Goal: Transaction & Acquisition: Purchase product/service

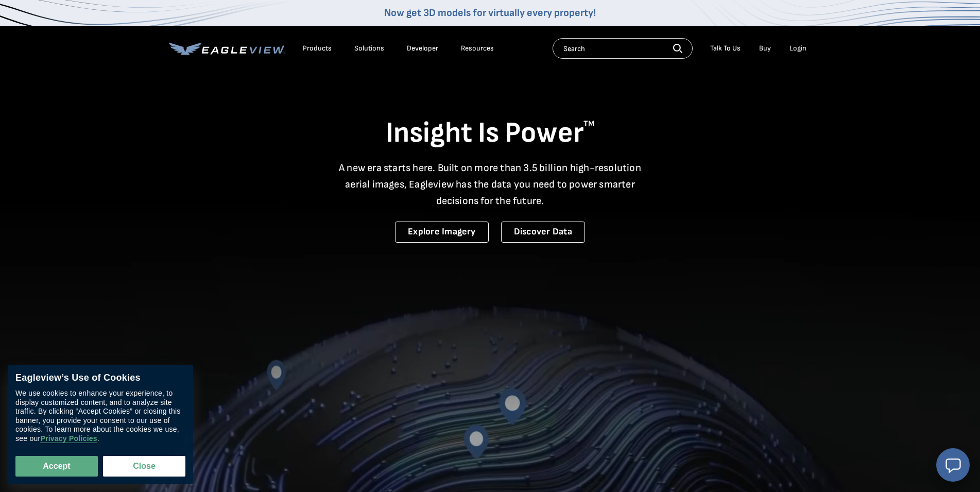
click at [799, 47] on div "Login" at bounding box center [798, 48] width 17 height 9
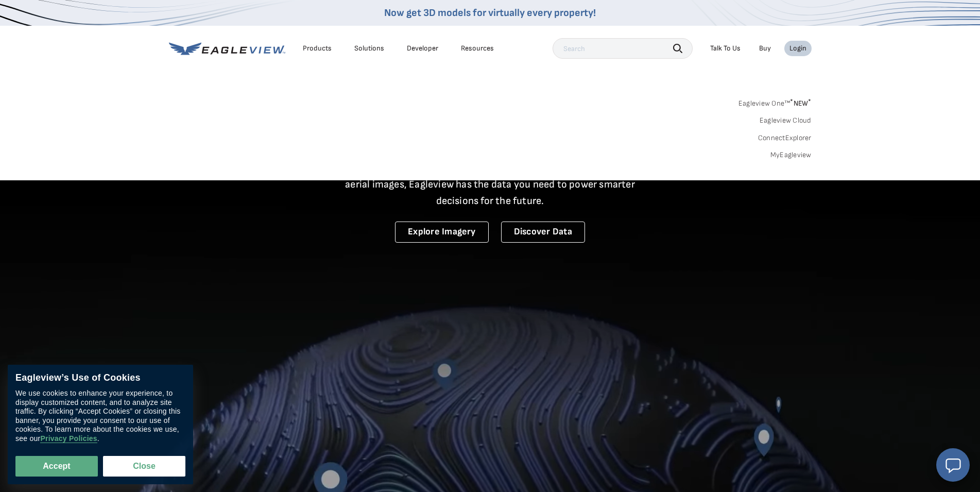
click at [793, 155] on link "MyEagleview" at bounding box center [791, 154] width 41 height 9
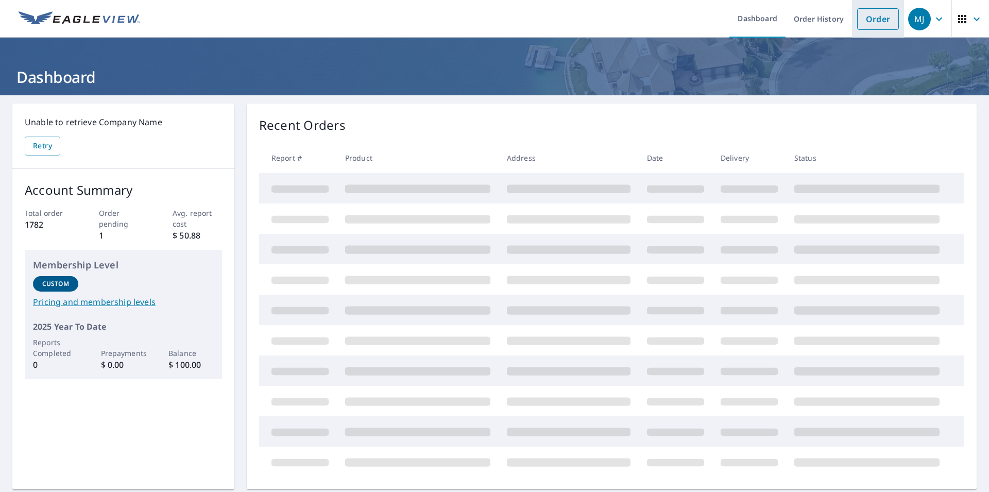
click at [864, 19] on link "Order" at bounding box center [878, 19] width 42 height 22
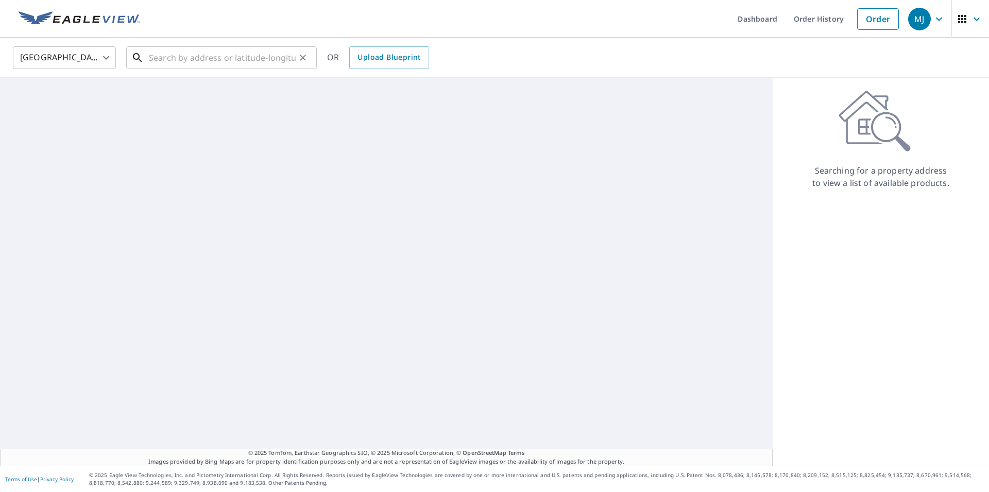
click at [178, 59] on input "text" at bounding box center [222, 57] width 147 height 29
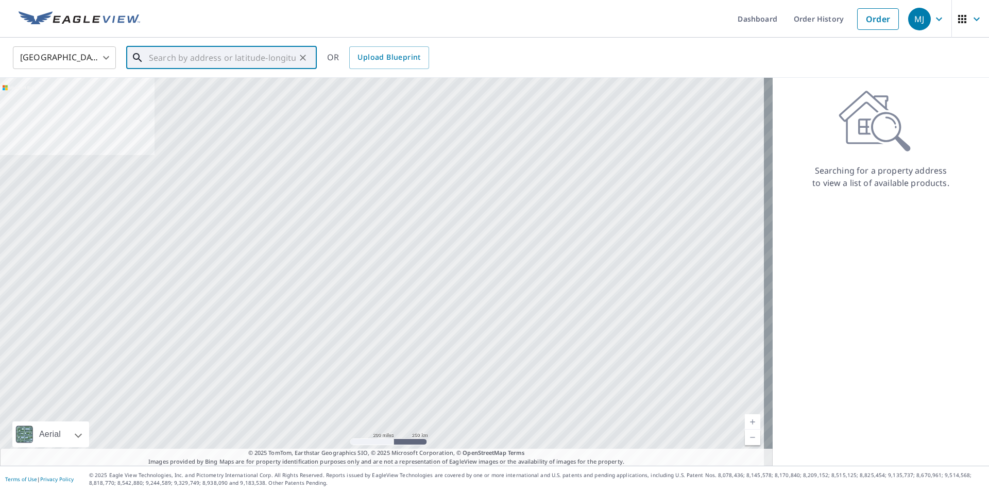
paste input "[STREET_ADDRESS][PERSON_NAME][PERSON_NAME][US_STATE]"
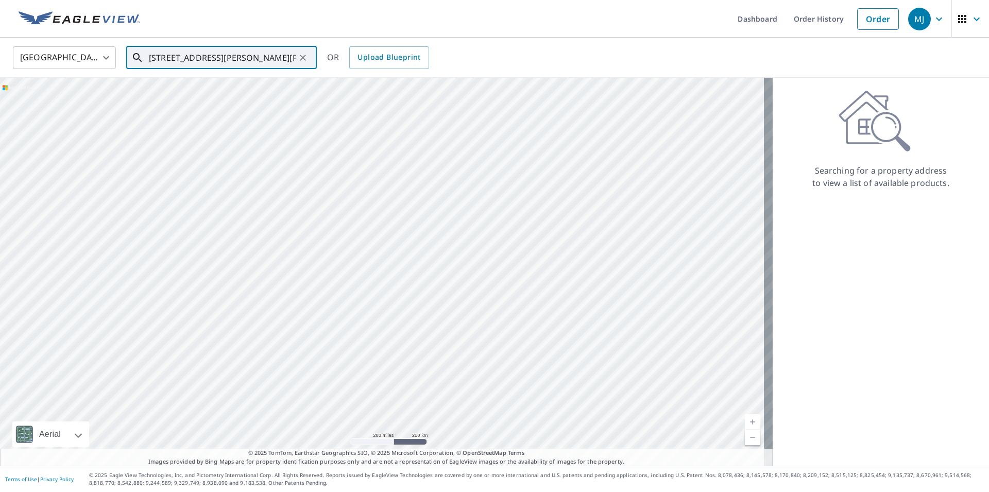
scroll to position [0, 42]
click at [181, 89] on span "[STREET_ADDRESS][PERSON_NAME]" at bounding box center [228, 87] width 162 height 12
type input "[STREET_ADDRESS][PERSON_NAME]"
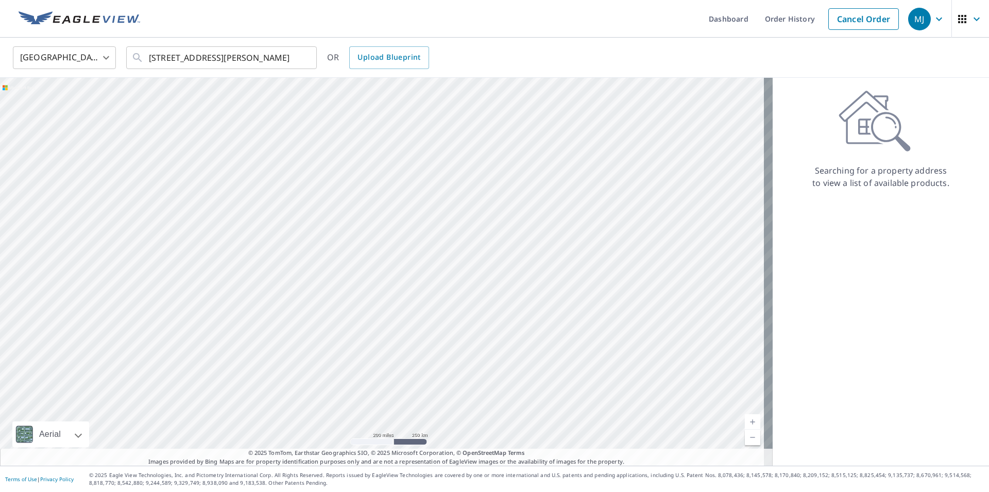
scroll to position [0, 18]
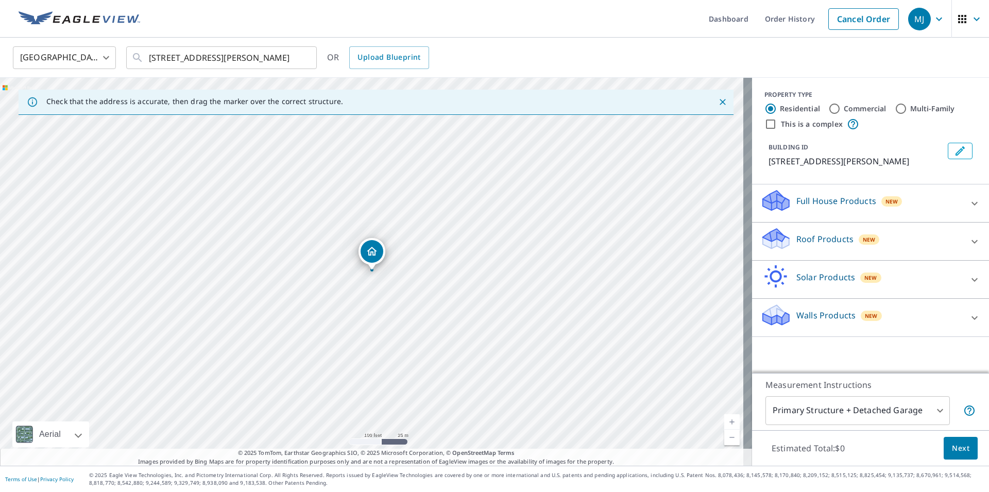
click at [813, 244] on p "Roof Products" at bounding box center [824, 239] width 57 height 12
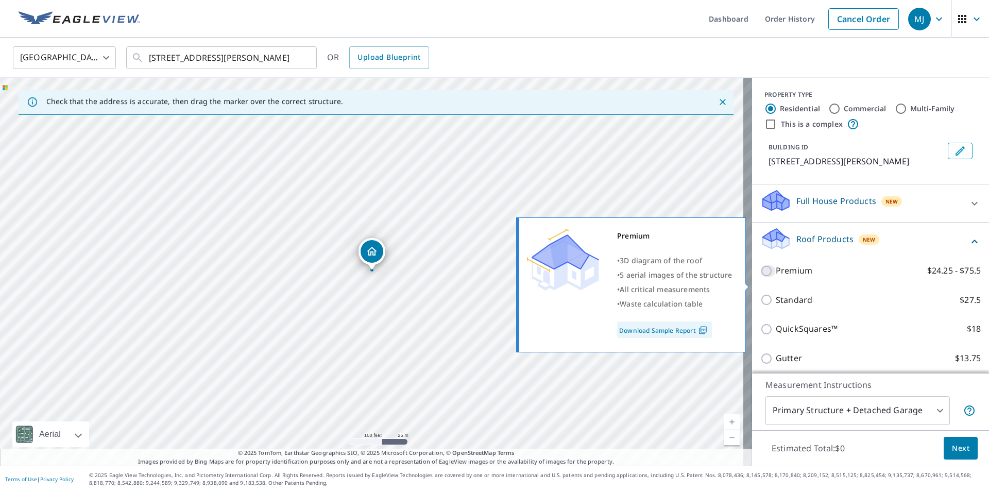
click at [760, 277] on input "Premium $24.25 - $75.5" at bounding box center [767, 271] width 15 height 12
checkbox input "true"
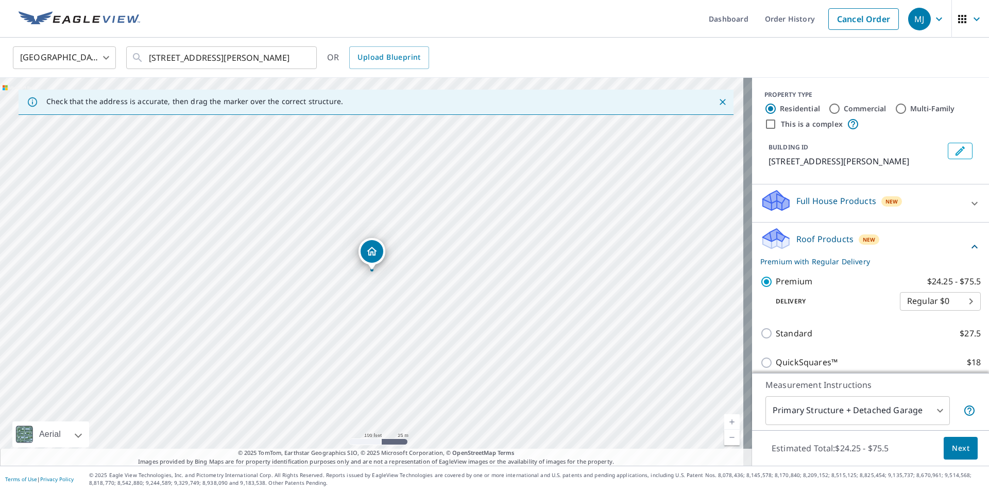
click at [952, 450] on span "Next" at bounding box center [961, 448] width 18 height 13
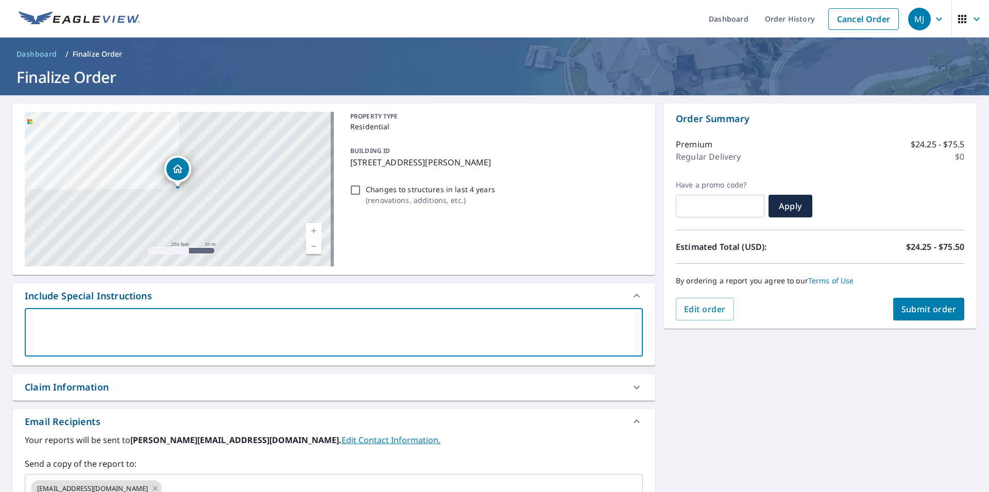
click at [108, 322] on textarea at bounding box center [334, 332] width 604 height 29
type textarea "W"
type textarea "x"
checkbox input "true"
type textarea "Wh"
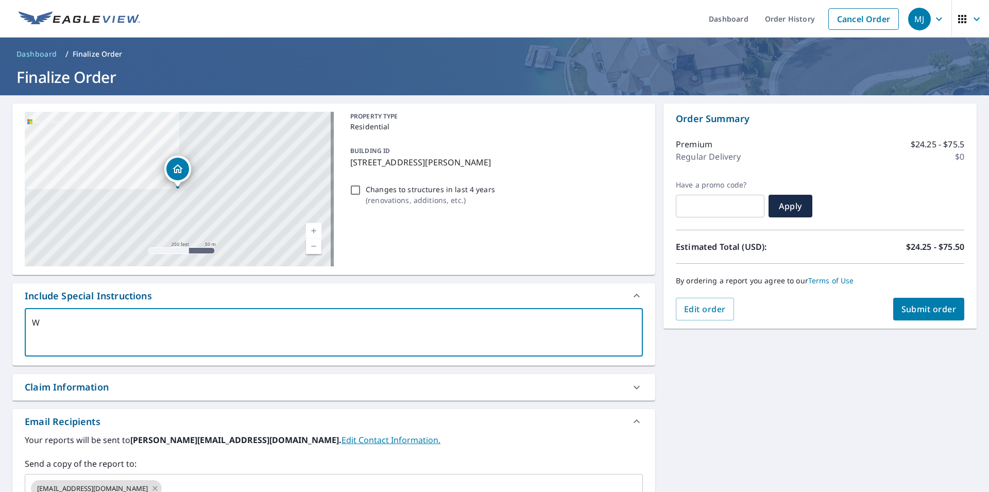
type textarea "x"
checkbox input "true"
type textarea "Whi"
type textarea "x"
checkbox input "true"
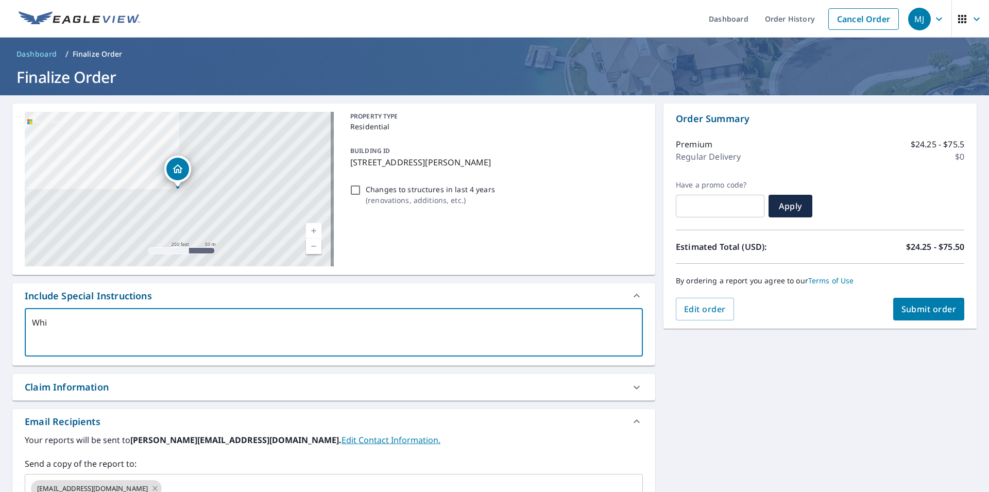
type textarea "Whit"
type textarea "x"
checkbox input "true"
type textarea "Whita"
type textarea "x"
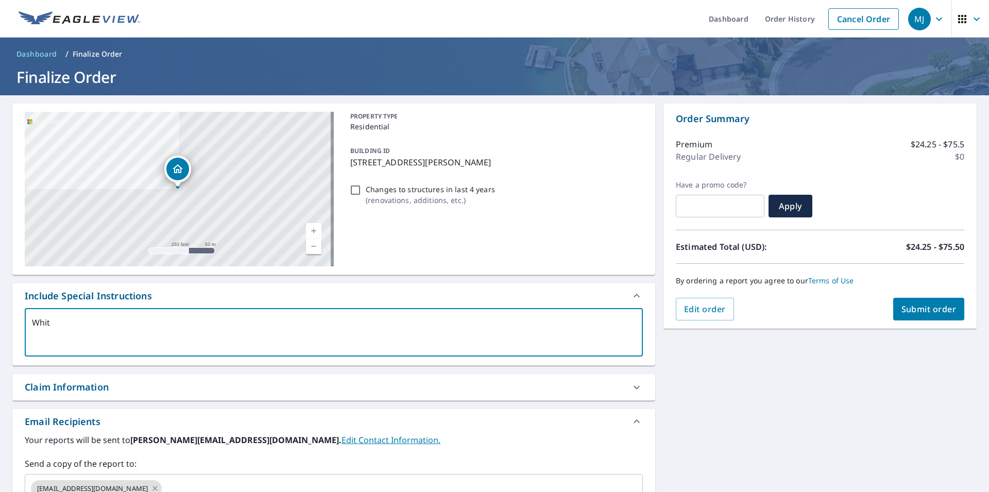
checkbox input "true"
type textarea "Whitak"
type textarea "x"
checkbox input "true"
type textarea "Whitake"
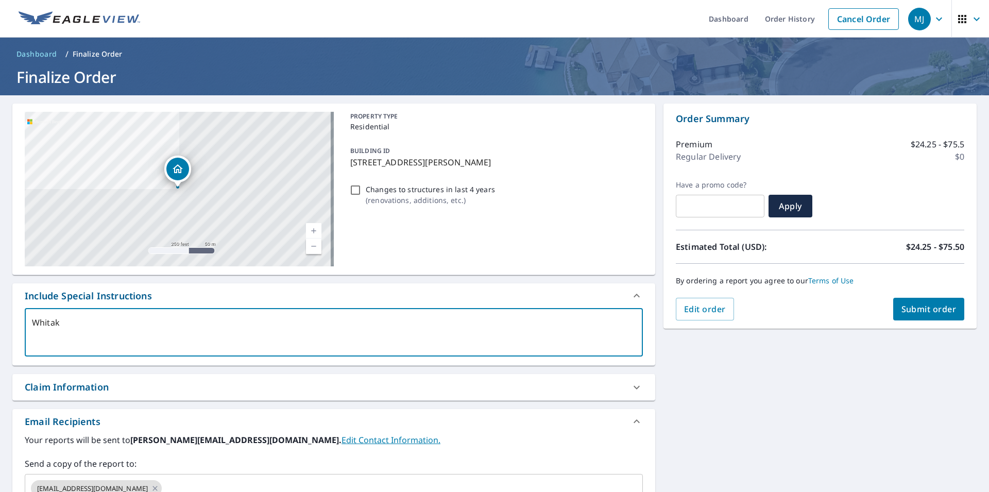
type textarea "x"
checkbox input "true"
type textarea "[PERSON_NAME]"
type textarea "x"
checkbox input "true"
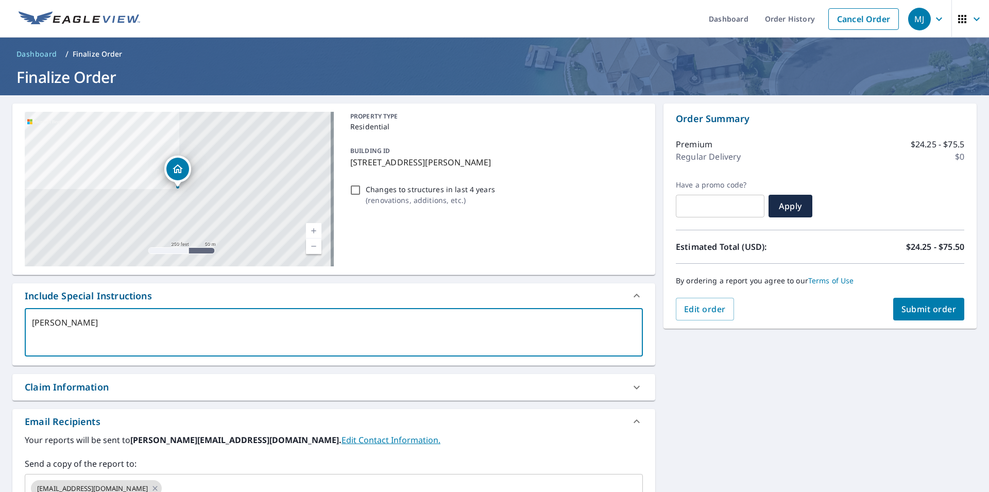
type textarea "[PERSON_NAME]/"
type textarea "x"
checkbox input "true"
type textarea "[PERSON_NAME]/B"
type textarea "x"
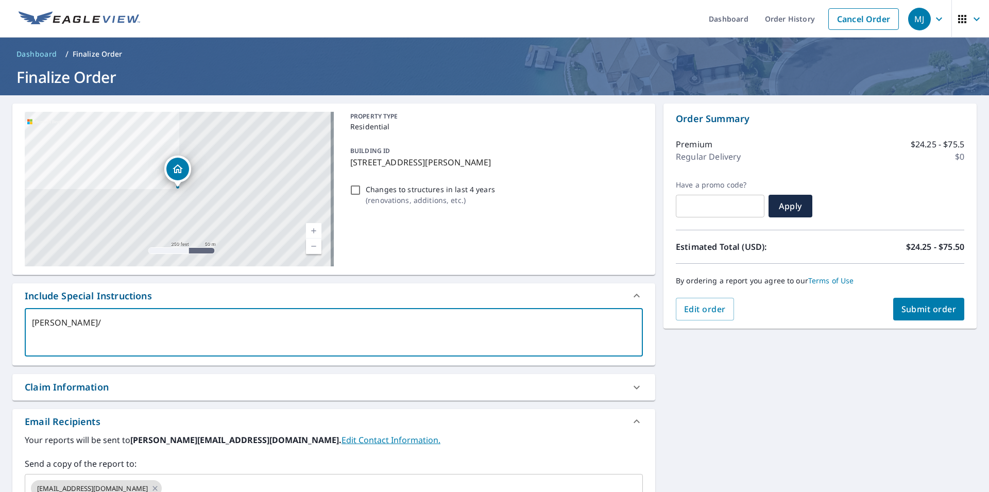
checkbox input "true"
type textarea "[PERSON_NAME]/Br"
type textarea "x"
checkbox input "true"
type textarea "[PERSON_NAME]/Bra"
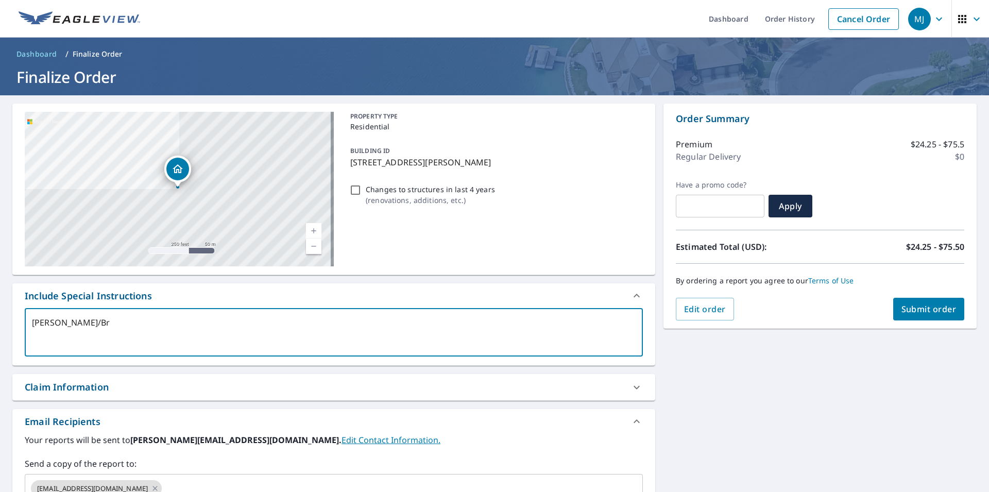
type textarea "x"
checkbox input "true"
type textarea "[PERSON_NAME]/Bran"
type textarea "x"
checkbox input "true"
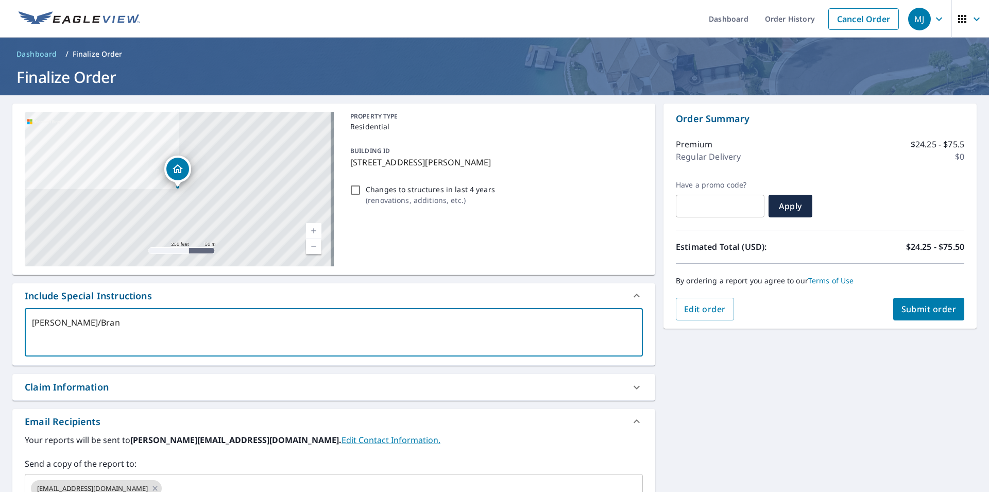
type textarea "[PERSON_NAME]/[PERSON_NAME]"
type textarea "x"
checkbox input "true"
type textarea "[PERSON_NAME]/Brange"
type textarea "x"
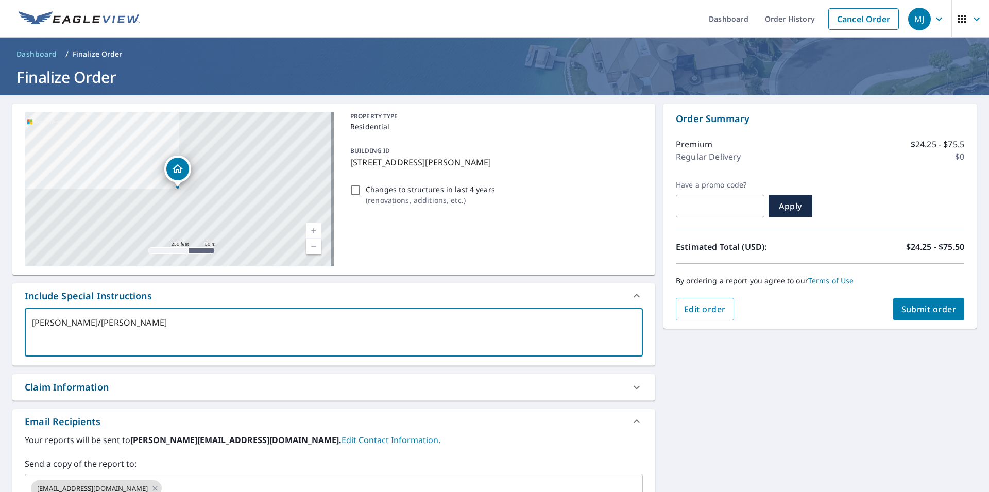
checkbox input "true"
type textarea "[PERSON_NAME]/[PERSON_NAME]"
type textarea "x"
checkbox input "true"
type textarea "[PERSON_NAME]/[PERSON_NAME]"
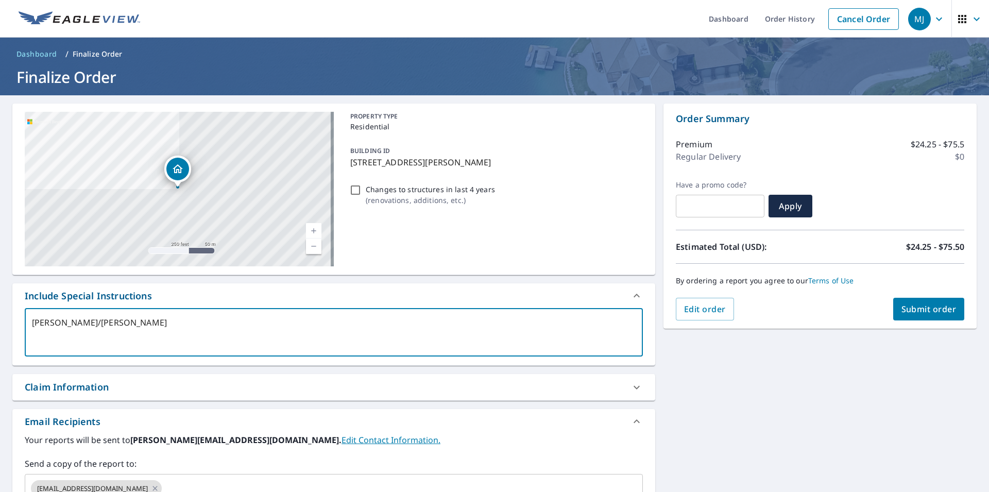
type textarea "x"
checkbox input "true"
drag, startPoint x: 106, startPoint y: 322, endPoint x: 13, endPoint y: 318, distance: 93.4
click at [32, 318] on textarea "[PERSON_NAME]/[PERSON_NAME]" at bounding box center [334, 332] width 604 height 29
type textarea "[PERSON_NAME]/[PERSON_NAME]"
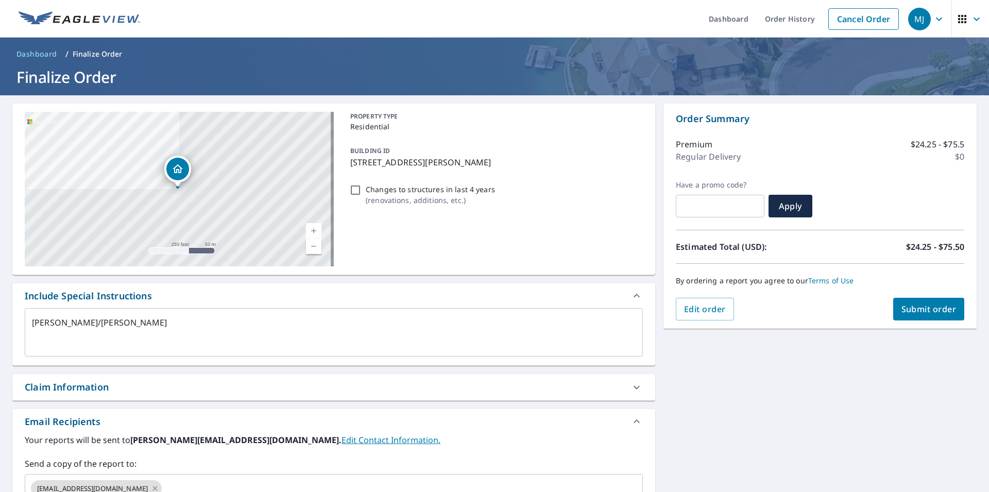
click at [90, 390] on div "Claim Information" at bounding box center [67, 387] width 84 height 14
type textarea "x"
checkbox input "true"
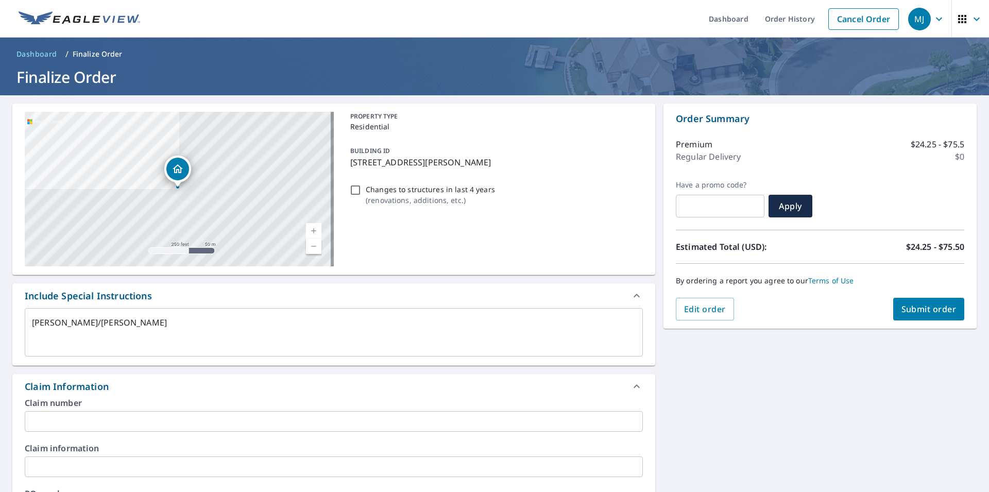
scroll to position [340, 0]
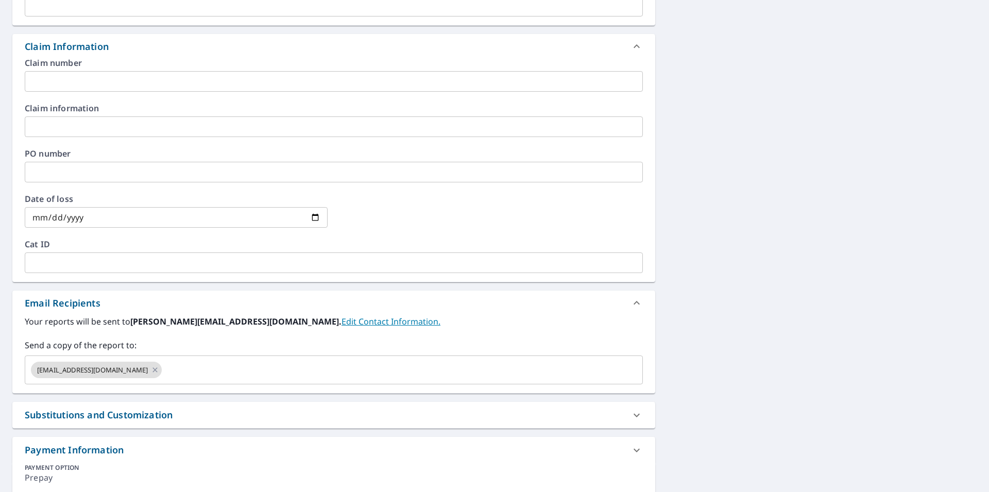
click at [49, 83] on input "text" at bounding box center [334, 81] width 618 height 21
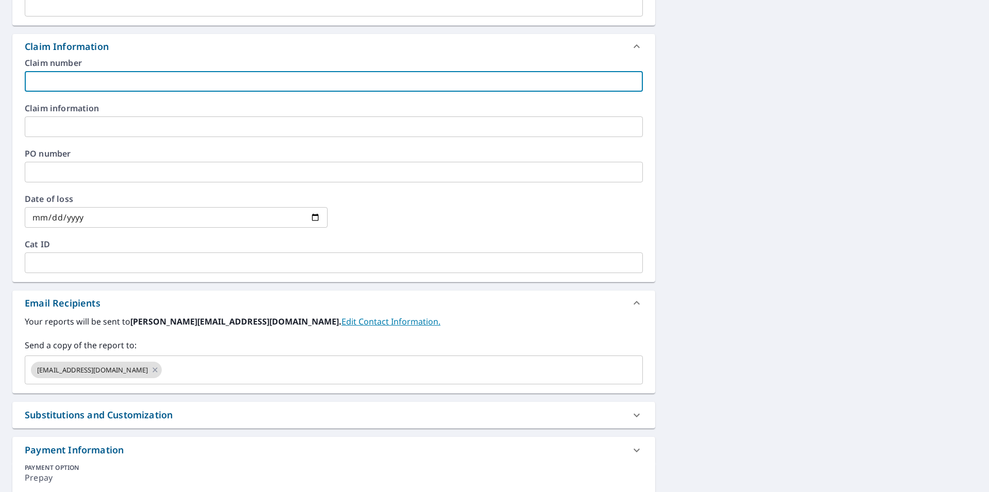
paste input "[PERSON_NAME]/[PERSON_NAME]"
type textarea "x"
type input "[PERSON_NAME]/[PERSON_NAME]"
checkbox input "true"
type input "[PERSON_NAME]/[PERSON_NAME]"
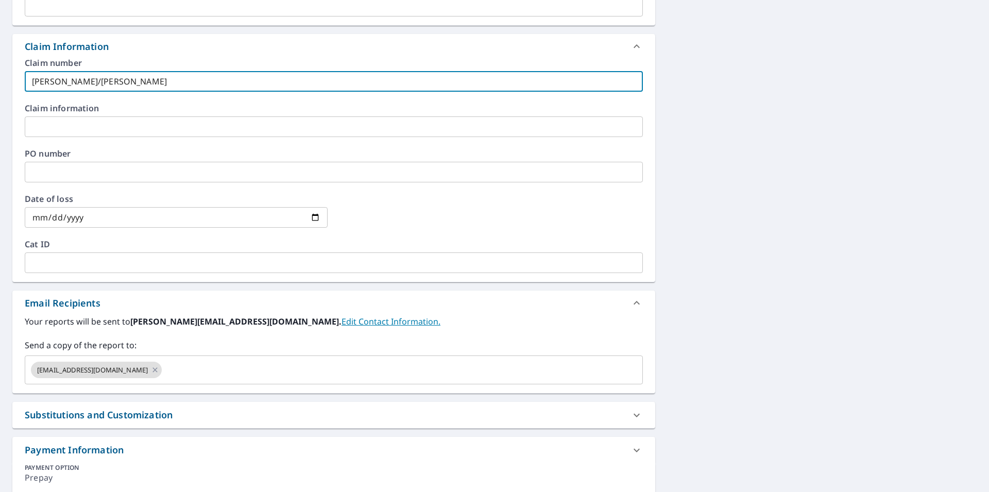
click at [28, 130] on input "text" at bounding box center [334, 126] width 618 height 21
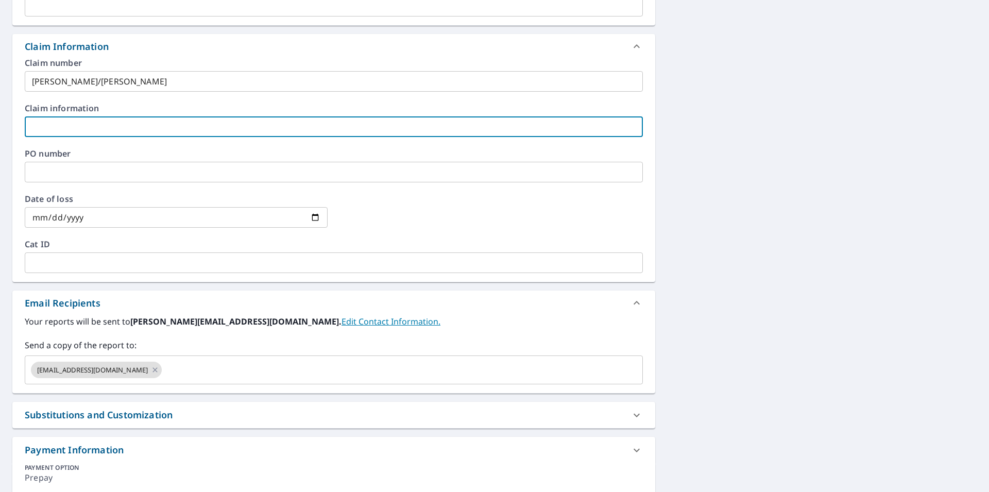
paste input "[PERSON_NAME]/[PERSON_NAME]"
type textarea "x"
type input "[PERSON_NAME]/[PERSON_NAME]"
checkbox input "true"
type input "[PERSON_NAME]/[PERSON_NAME]"
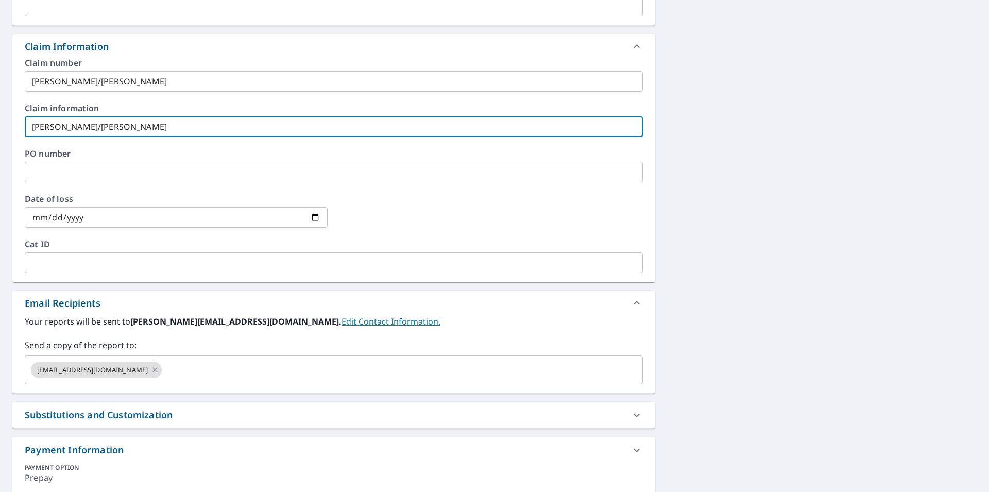
click at [109, 165] on input "text" at bounding box center [334, 172] width 618 height 21
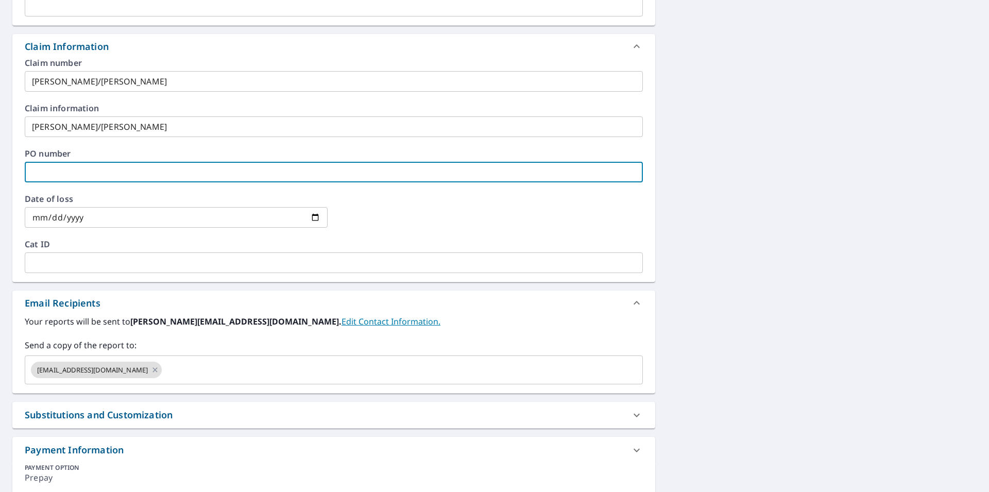
paste input "[PERSON_NAME]/[PERSON_NAME]"
type textarea "x"
type input "[PERSON_NAME]/[PERSON_NAME]"
checkbox input "true"
type input "[PERSON_NAME]/[PERSON_NAME]"
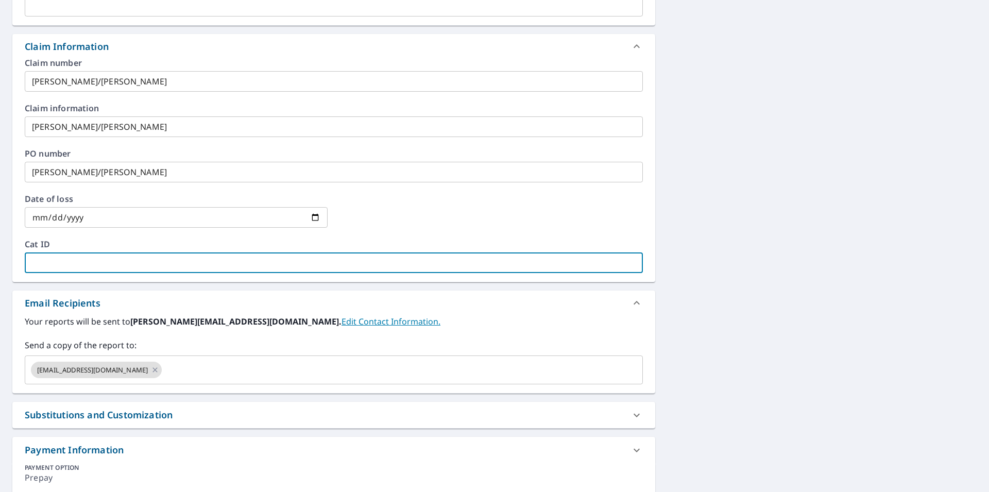
click at [86, 258] on input "text" at bounding box center [334, 262] width 618 height 21
paste input "[PERSON_NAME]/[PERSON_NAME]"
type textarea "x"
type input "[PERSON_NAME]/[PERSON_NAME]"
checkbox input "true"
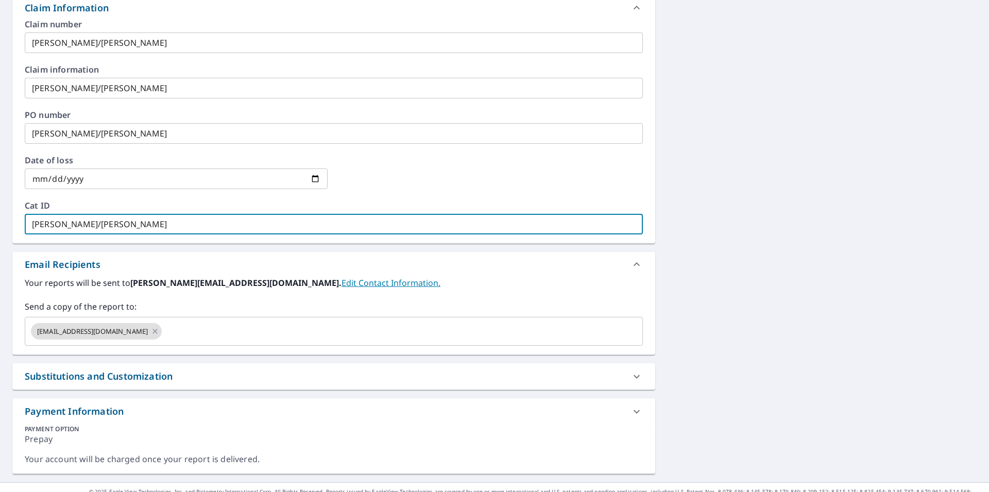
scroll to position [395, 0]
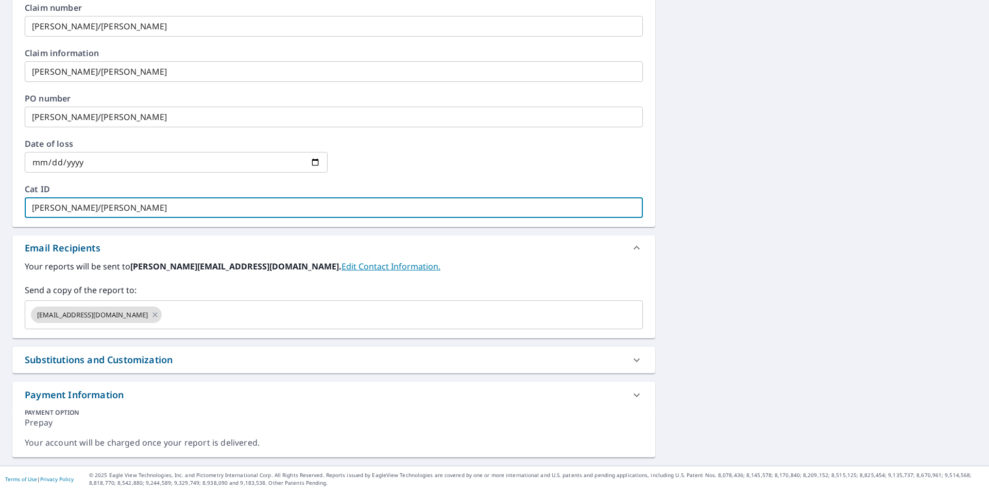
type input "[PERSON_NAME]/[PERSON_NAME]"
click at [127, 355] on div "Substitutions and Customization" at bounding box center [99, 360] width 148 height 14
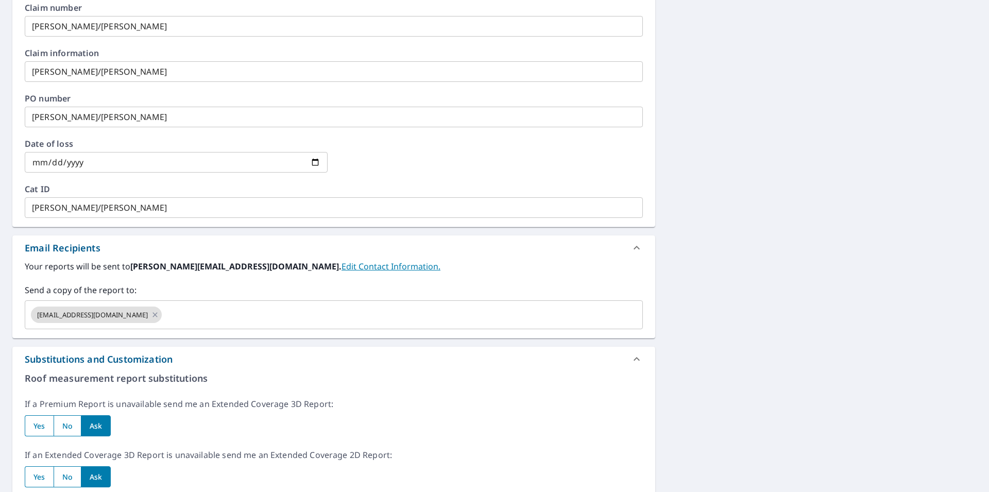
type textarea "x"
checkbox input "true"
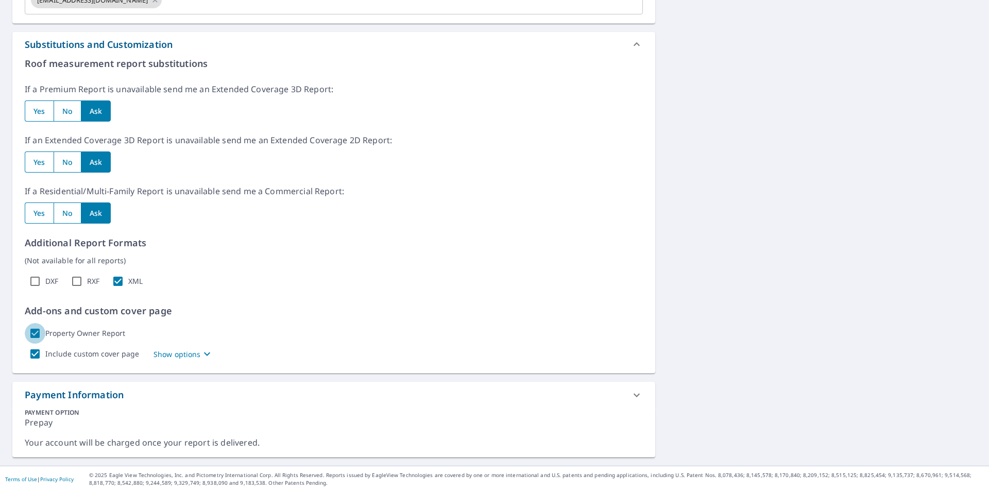
click at [30, 334] on input "Property Owner Report" at bounding box center [35, 333] width 21 height 21
checkbox input "false"
type textarea "x"
click at [32, 355] on input "Include custom cover page" at bounding box center [35, 354] width 21 height 21
checkbox input "false"
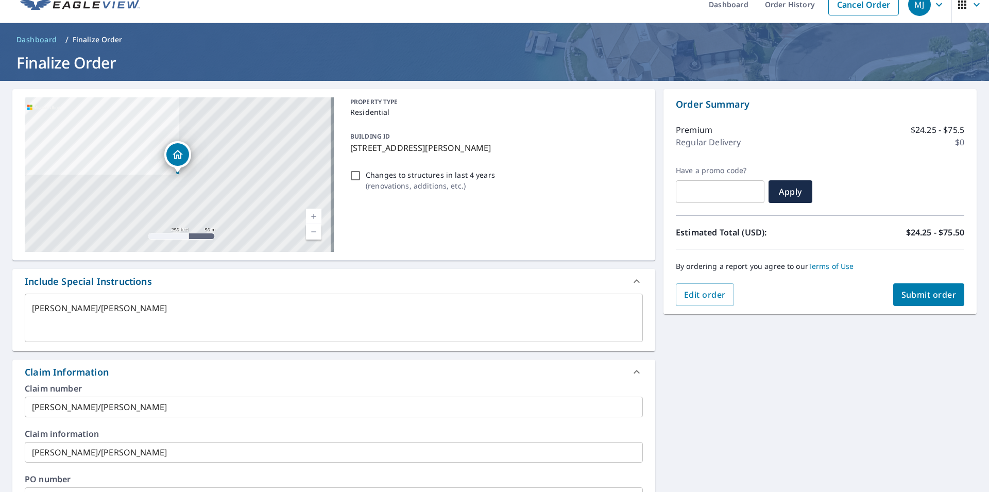
scroll to position [0, 0]
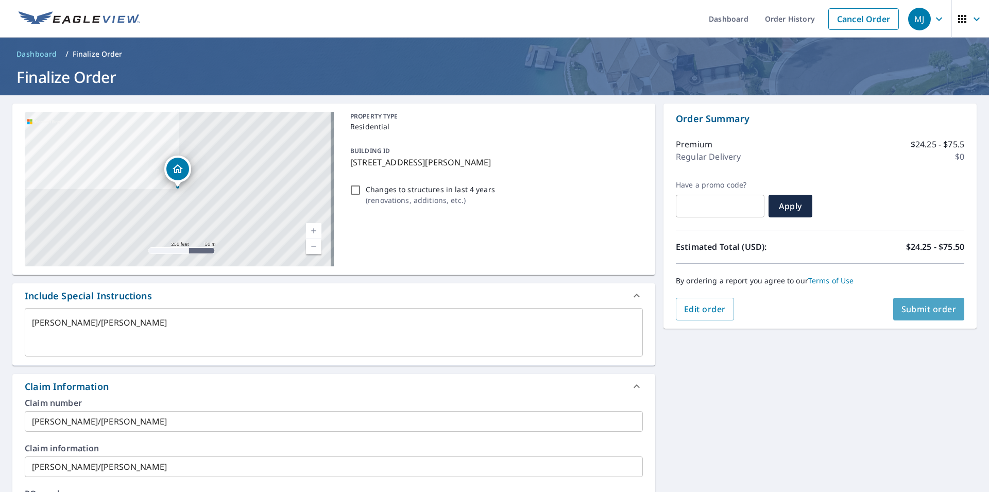
click at [925, 311] on span "Submit order" at bounding box center [929, 308] width 55 height 11
type textarea "x"
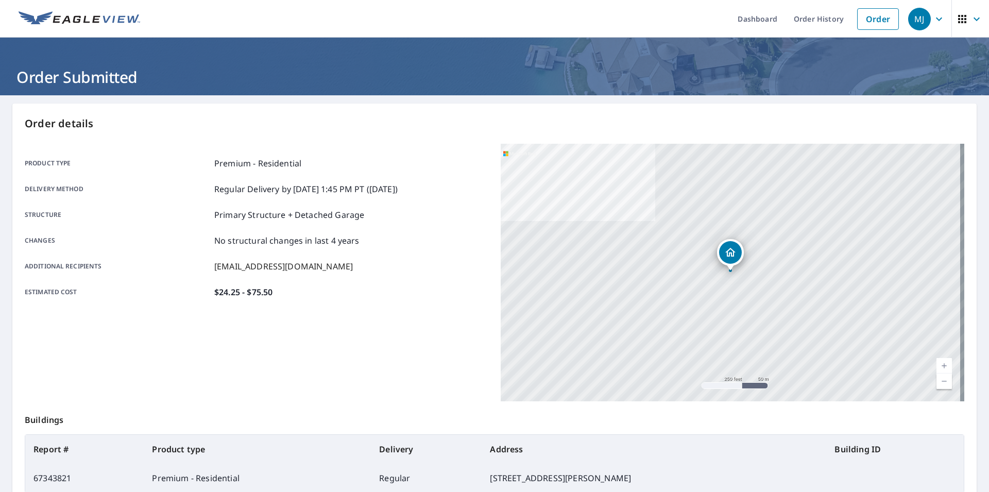
scroll to position [114, 0]
